Goal: Transaction & Acquisition: Obtain resource

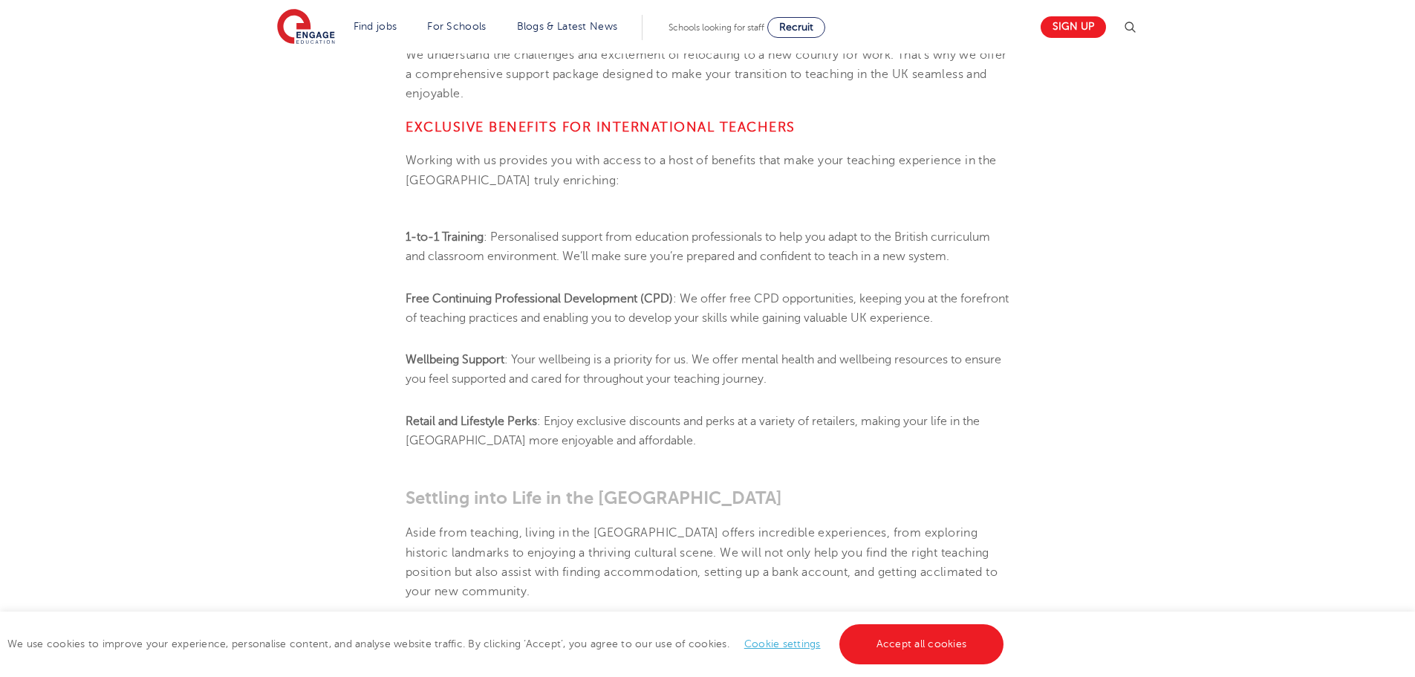
scroll to position [1147, 0]
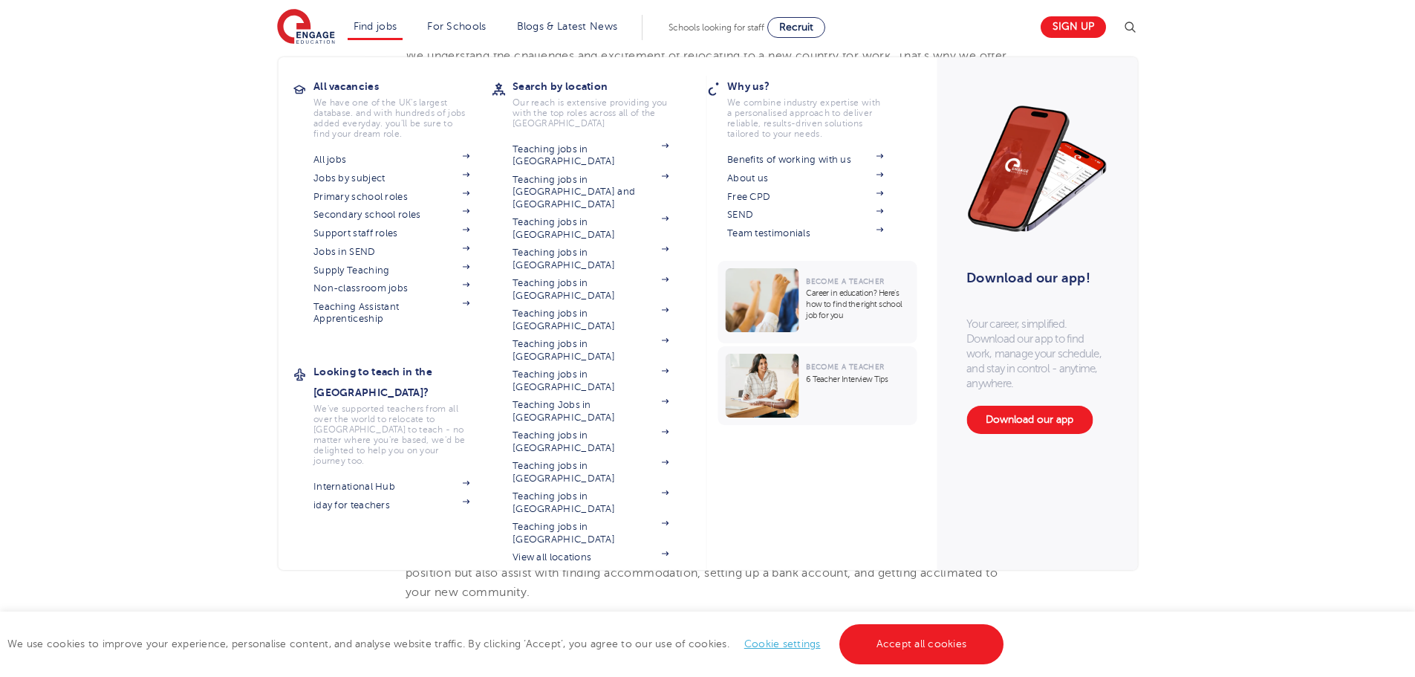
click at [379, 36] on li "Find jobs All vacancies We have one of the UK's largest database. and with hund…" at bounding box center [376, 27] width 56 height 25
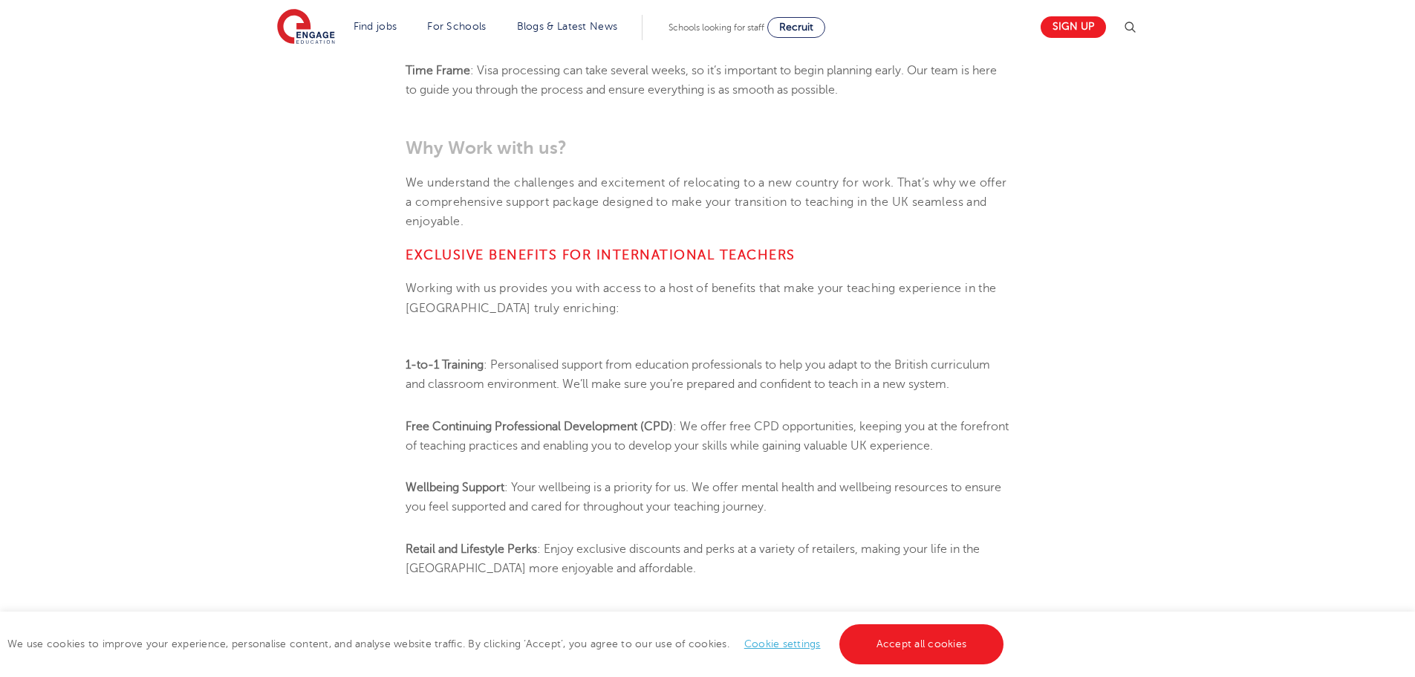
scroll to position [999, 0]
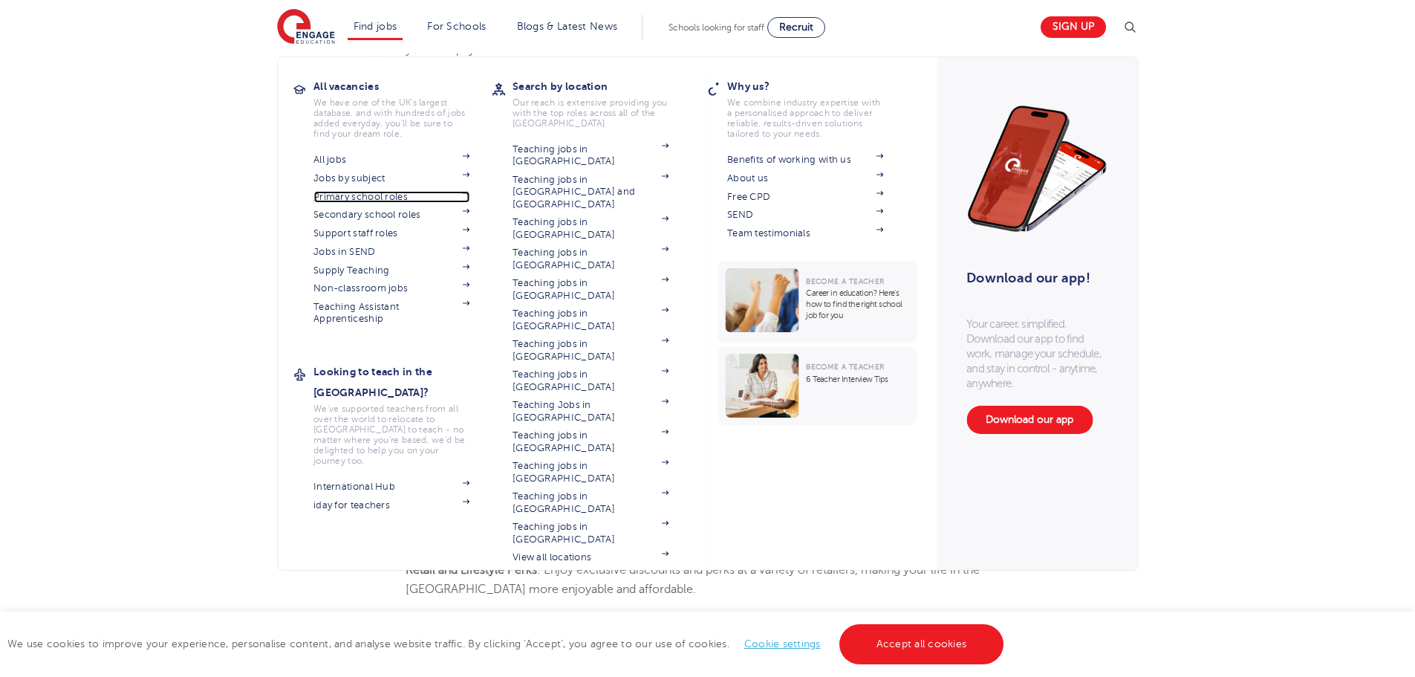
click at [469, 193] on img at bounding box center [465, 193] width 7 height 4
click at [469, 192] on img at bounding box center [465, 193] width 7 height 4
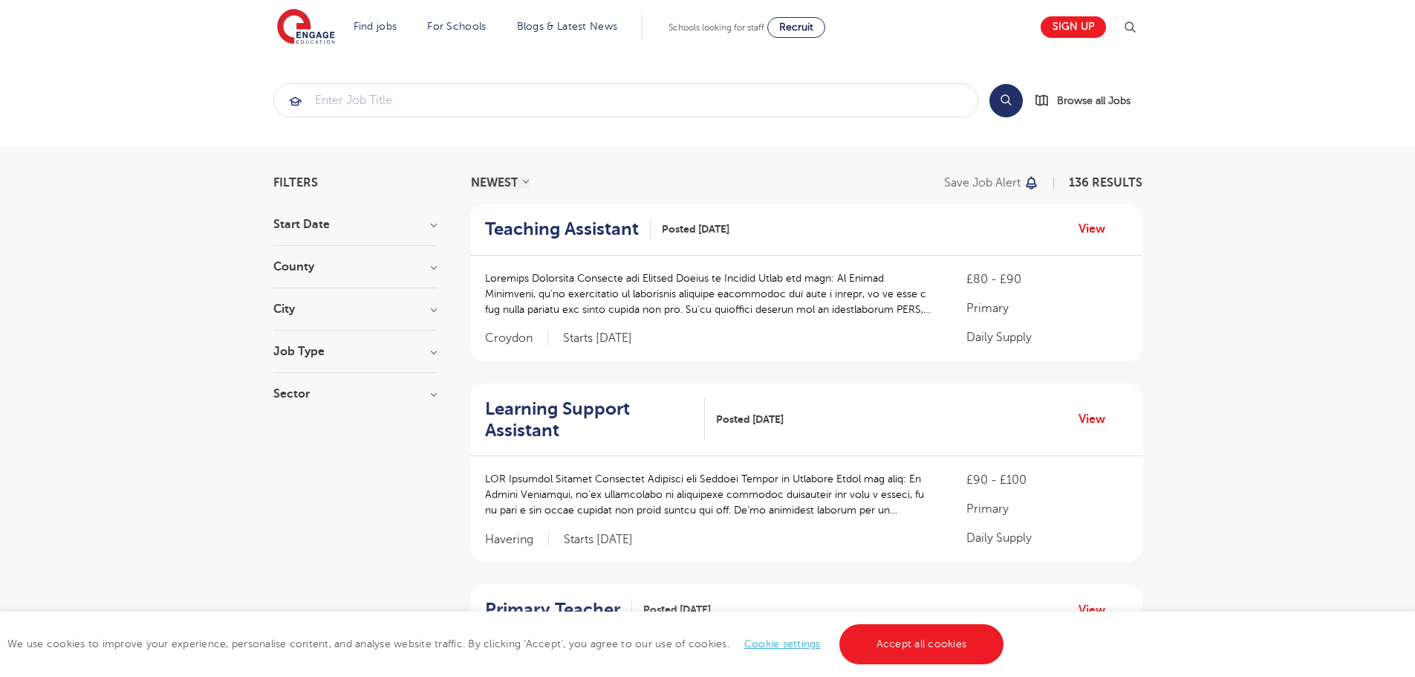
click at [368, 349] on h3 "Job Type" at bounding box center [354, 351] width 163 height 12
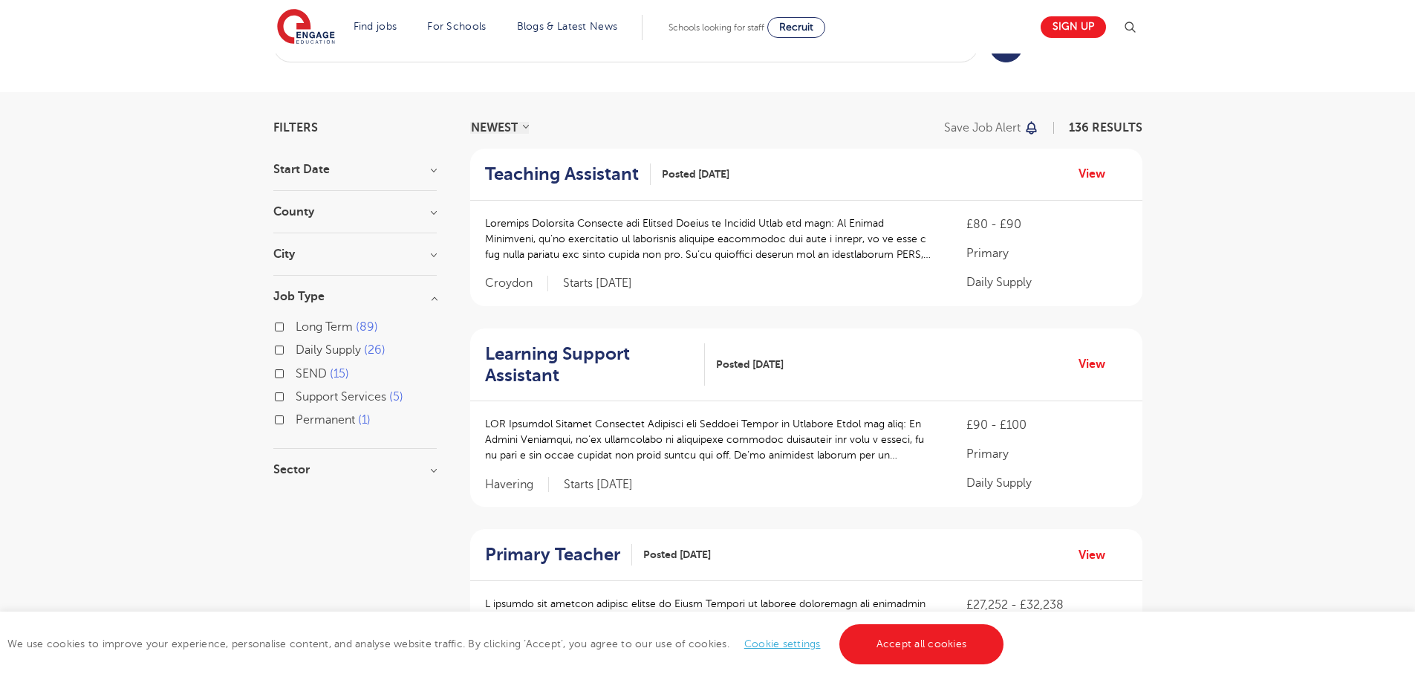
scroll to position [48, 0]
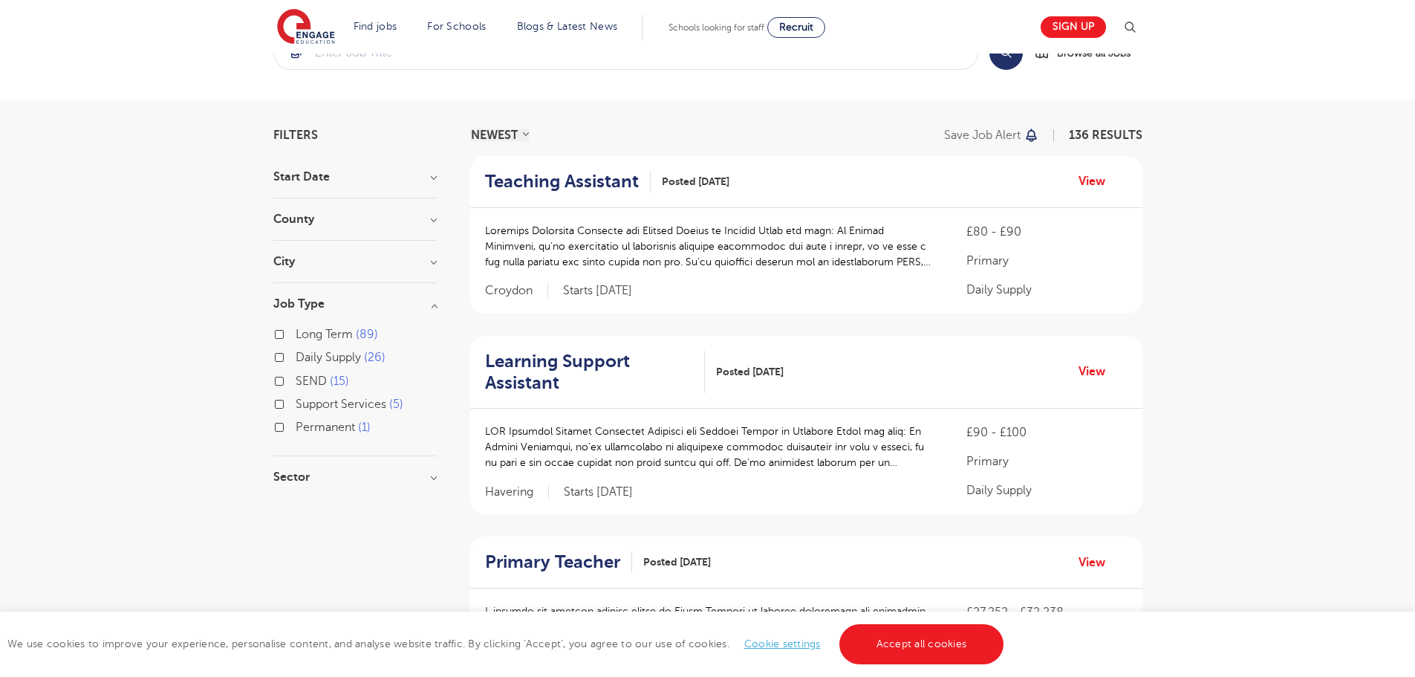
click at [322, 478] on h3 "Sector" at bounding box center [354, 477] width 163 height 12
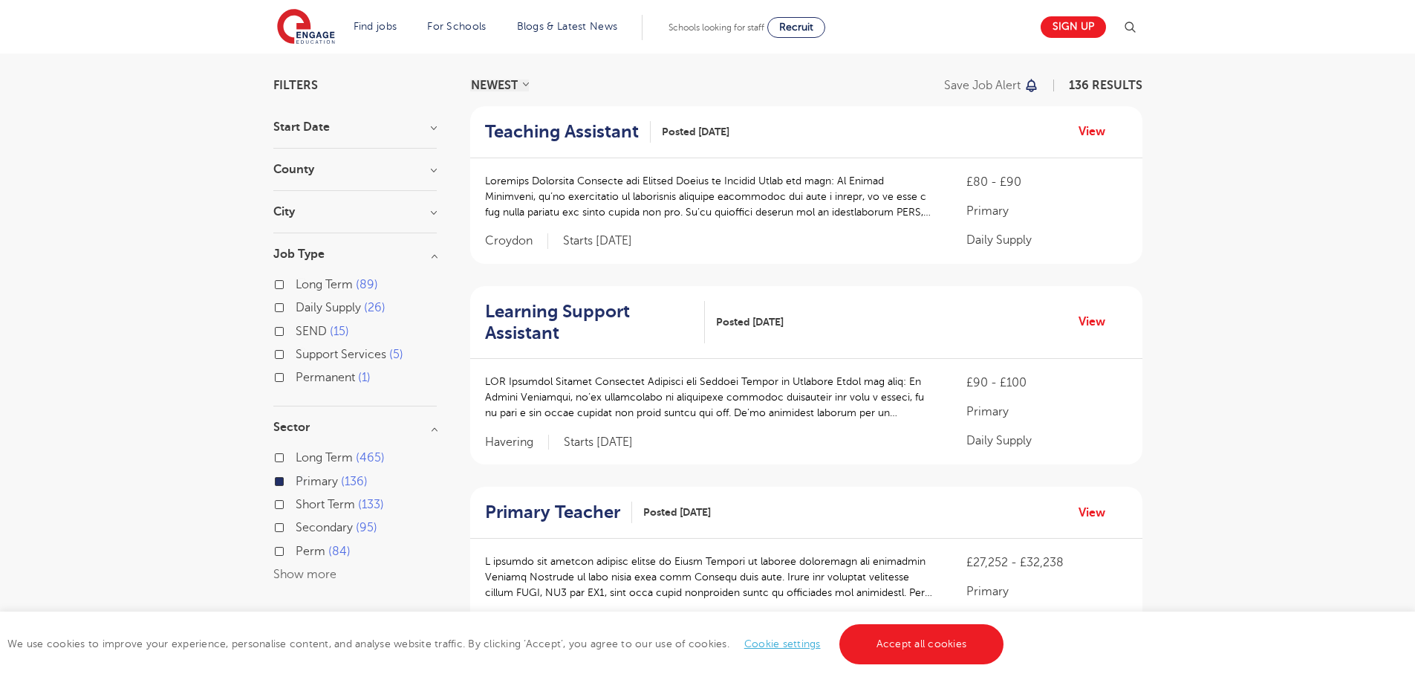
scroll to position [98, 0]
click at [291, 422] on h3 "Sector" at bounding box center [354, 426] width 163 height 12
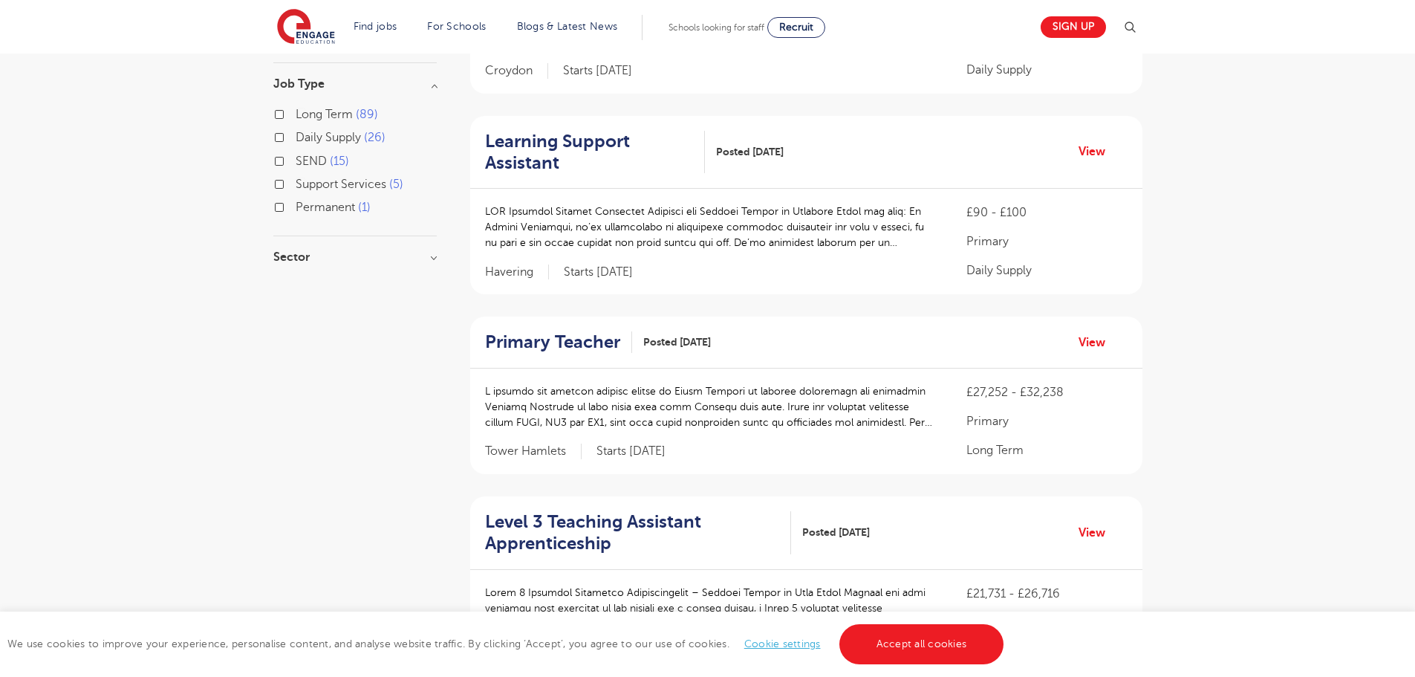
scroll to position [268, 0]
click at [278, 108] on div "Long Term 89" at bounding box center [354, 115] width 163 height 23
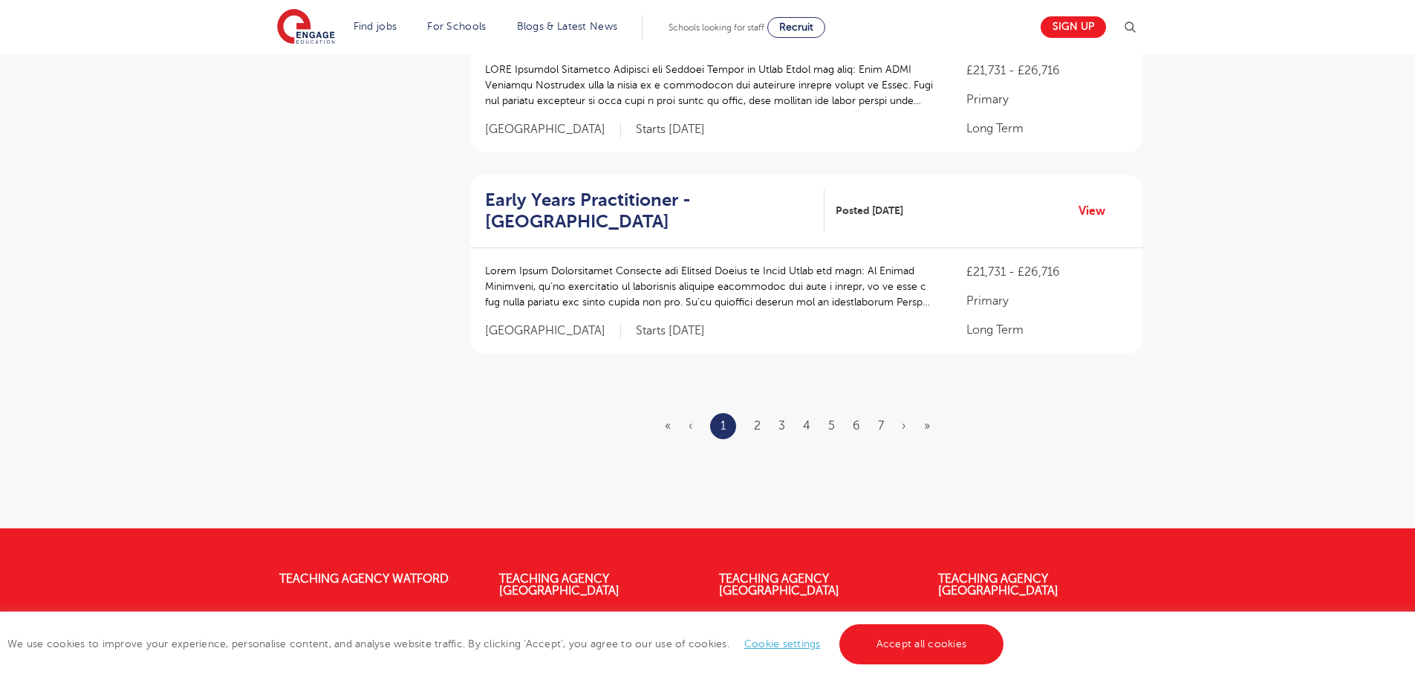
scroll to position [1774, 0]
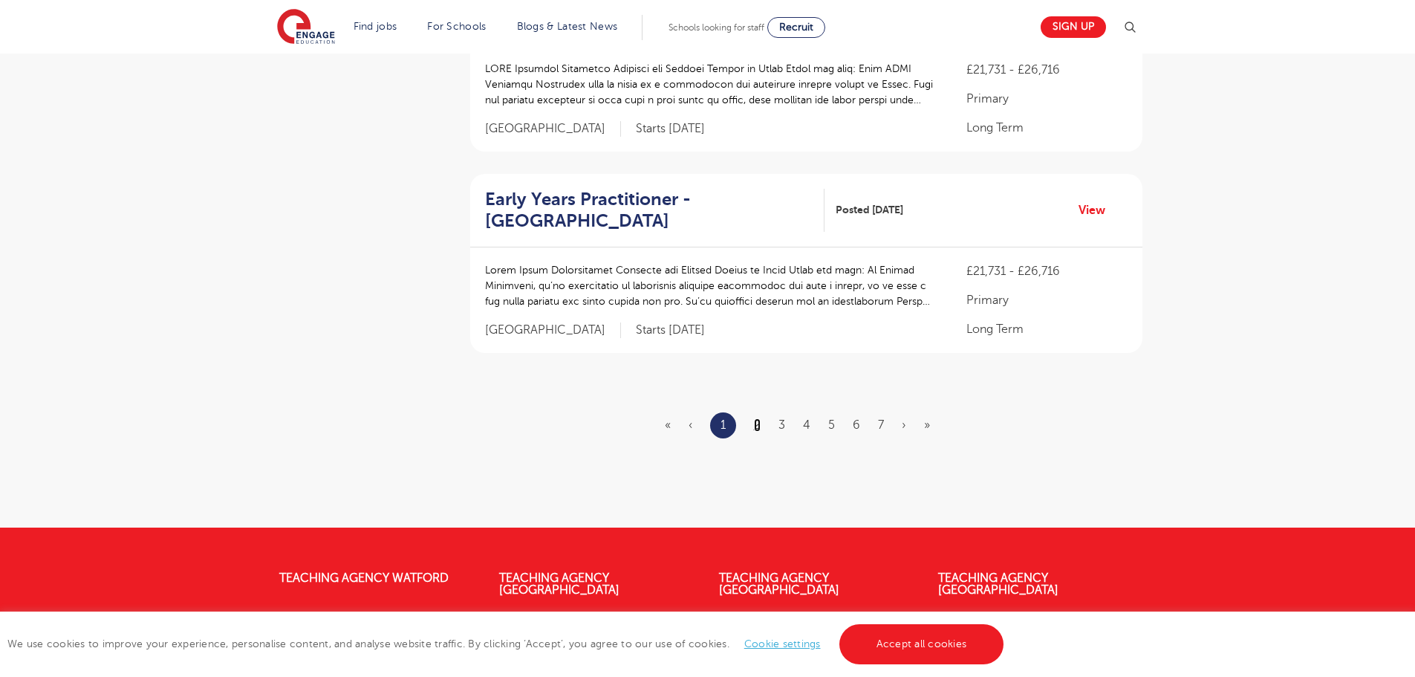
click at [755, 418] on link "2" at bounding box center [757, 424] width 7 height 13
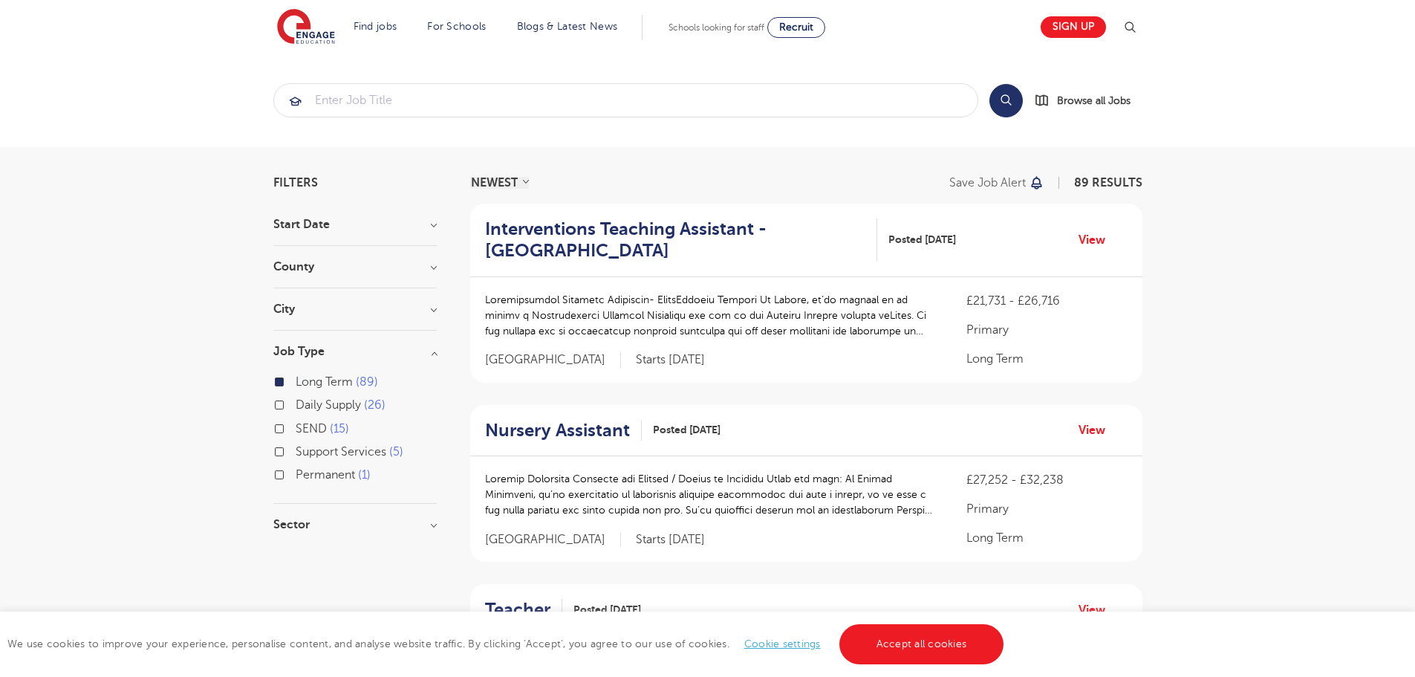
click at [361, 241] on div "Start Date October 46 November 39 [DATE] Show more" at bounding box center [354, 231] width 163 height 27
click at [370, 218] on section "Filters Start Date October 46 November 39 [DATE] Show more County [GEOGRAPHIC_D…" at bounding box center [354, 361] width 163 height 368
click at [316, 227] on h3 "Start Date" at bounding box center [354, 224] width 163 height 12
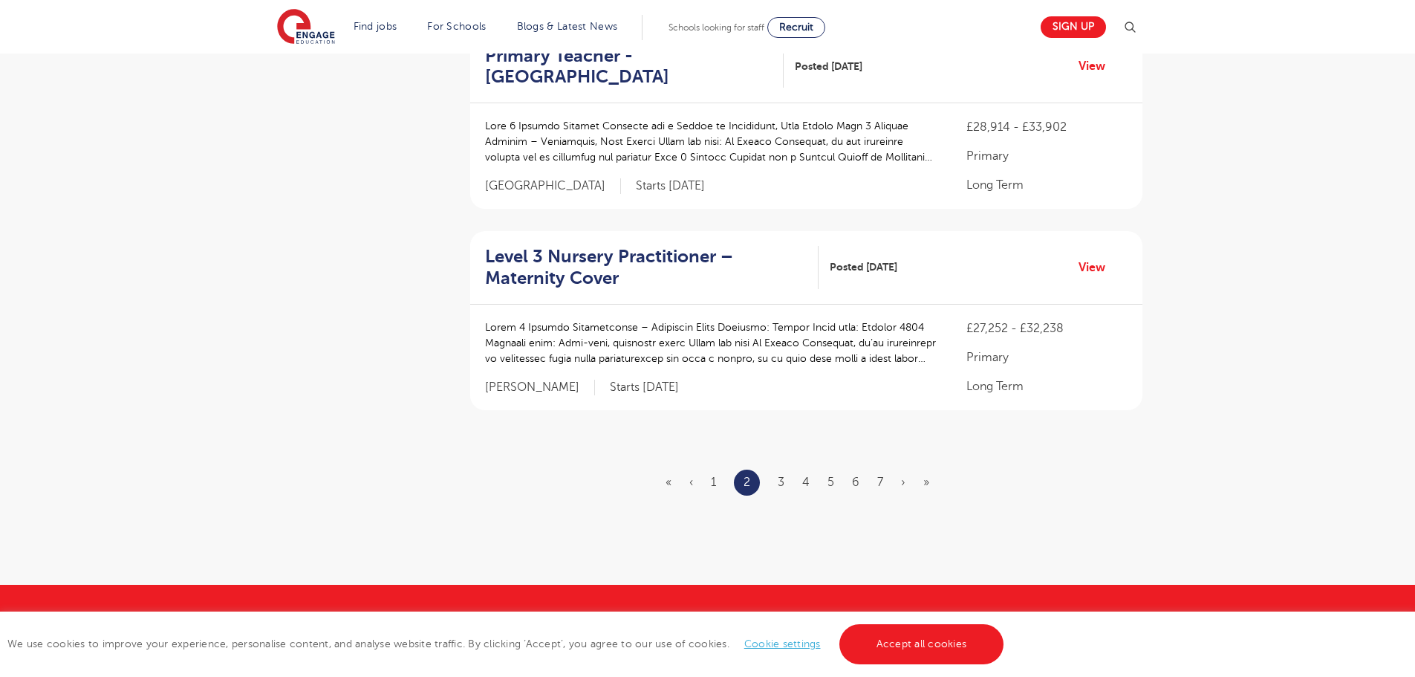
scroll to position [1696, 0]
click at [780, 484] on link "3" at bounding box center [781, 481] width 7 height 13
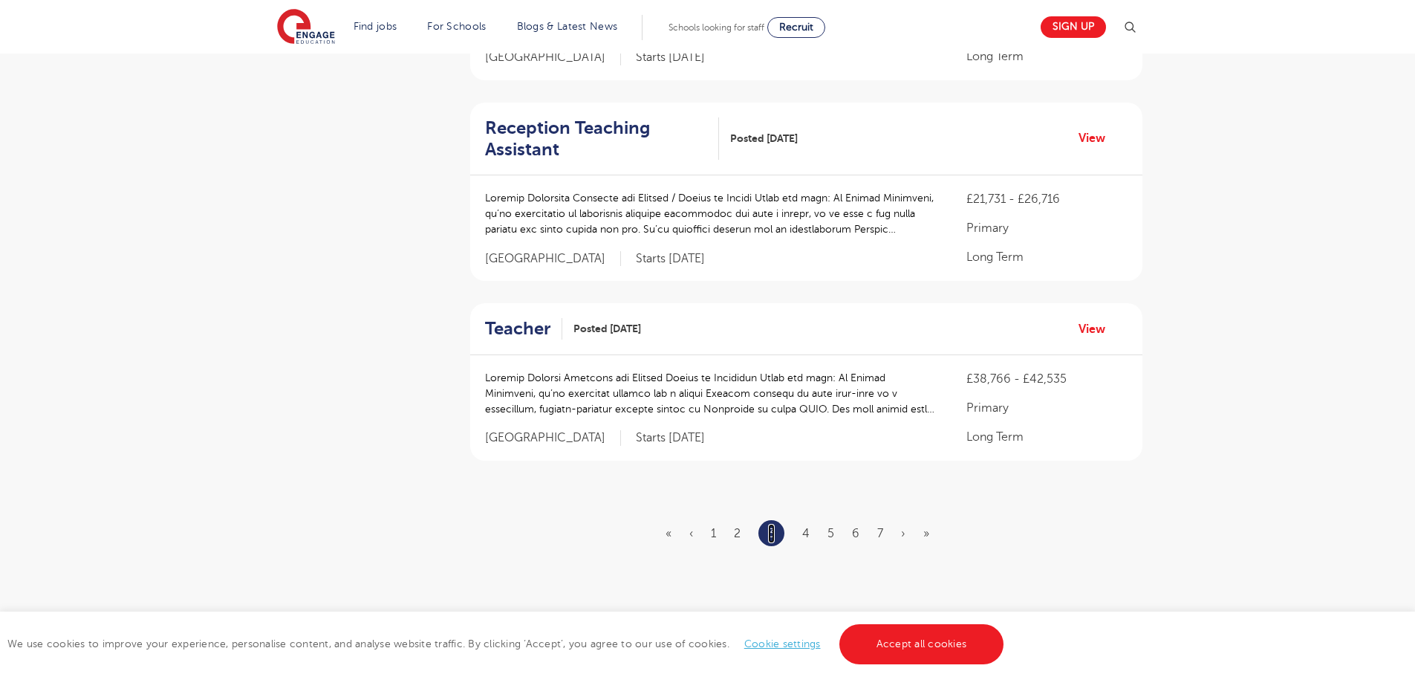
scroll to position [1598, 0]
click at [540, 322] on h2 "Teacher" at bounding box center [517, 333] width 65 height 22
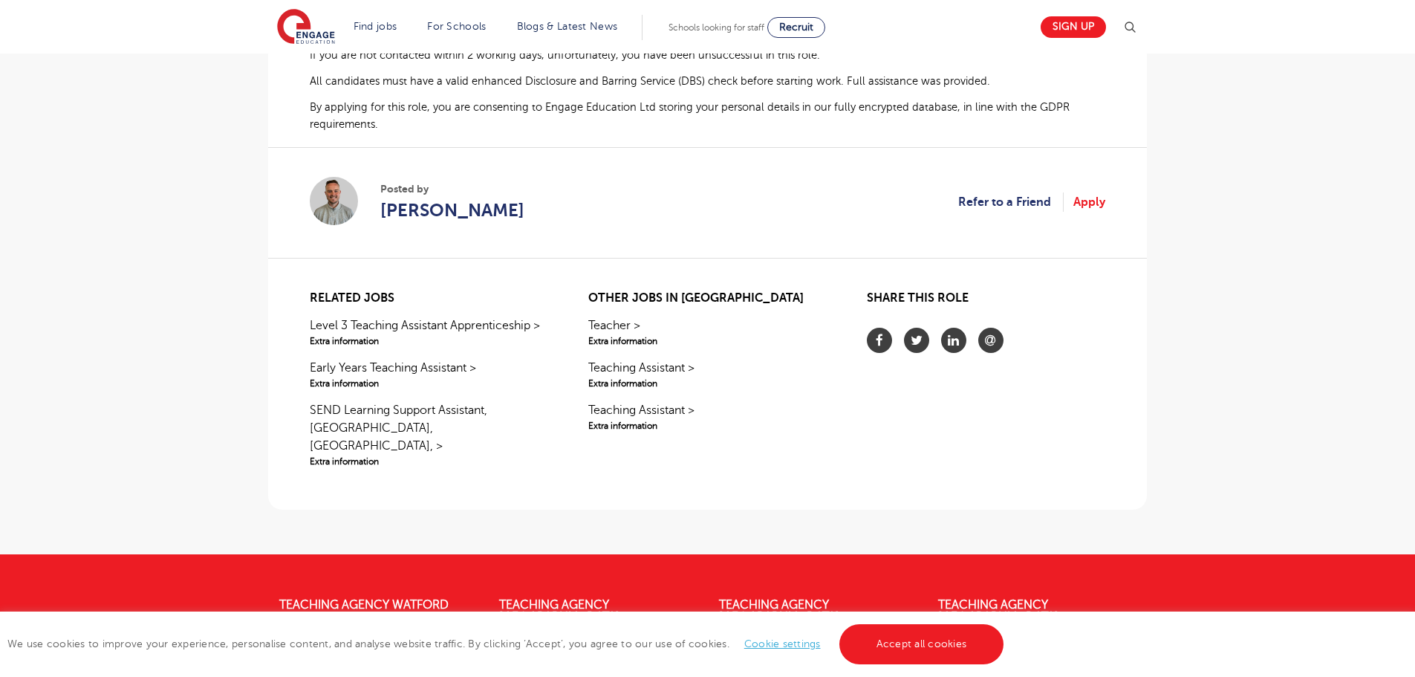
scroll to position [997, 0]
